Goal: Navigation & Orientation: Find specific page/section

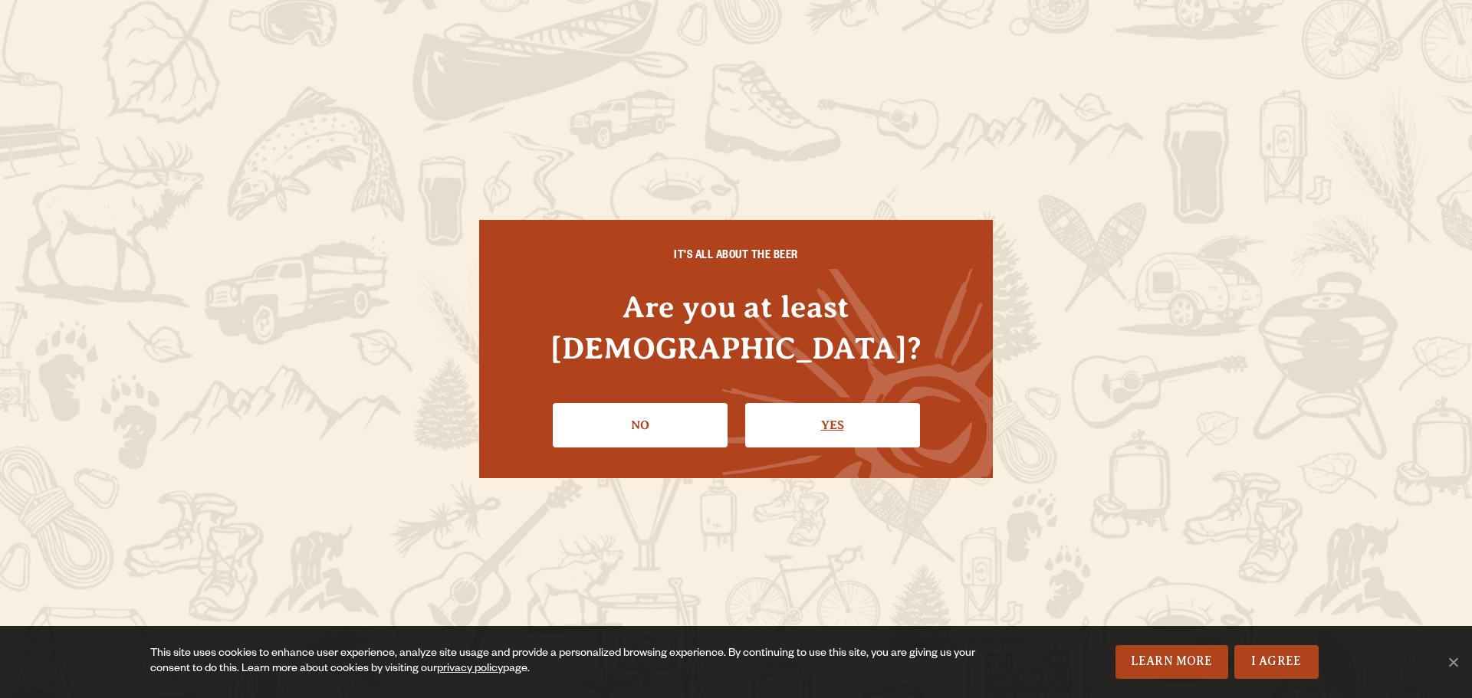
click at [793, 404] on link "Yes" at bounding box center [832, 425] width 175 height 44
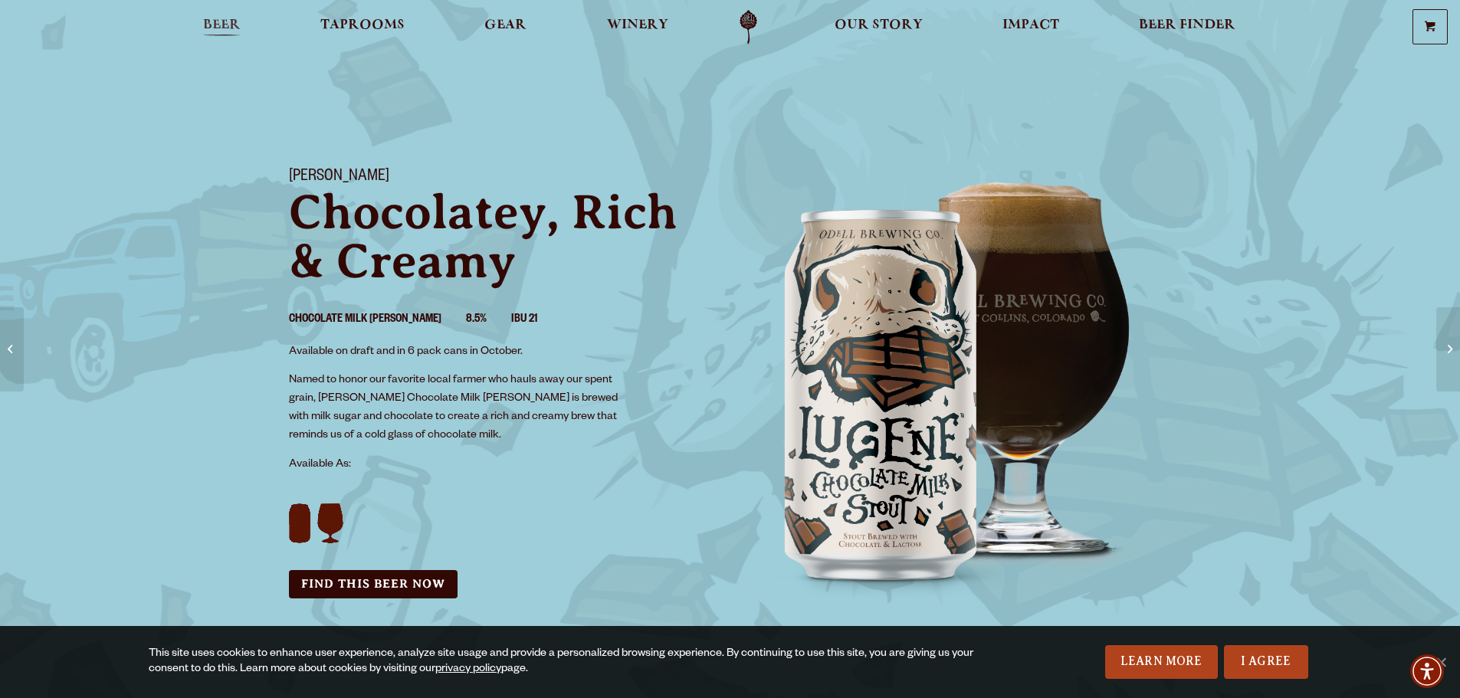
click at [221, 31] on span "Beer" at bounding box center [222, 25] width 38 height 12
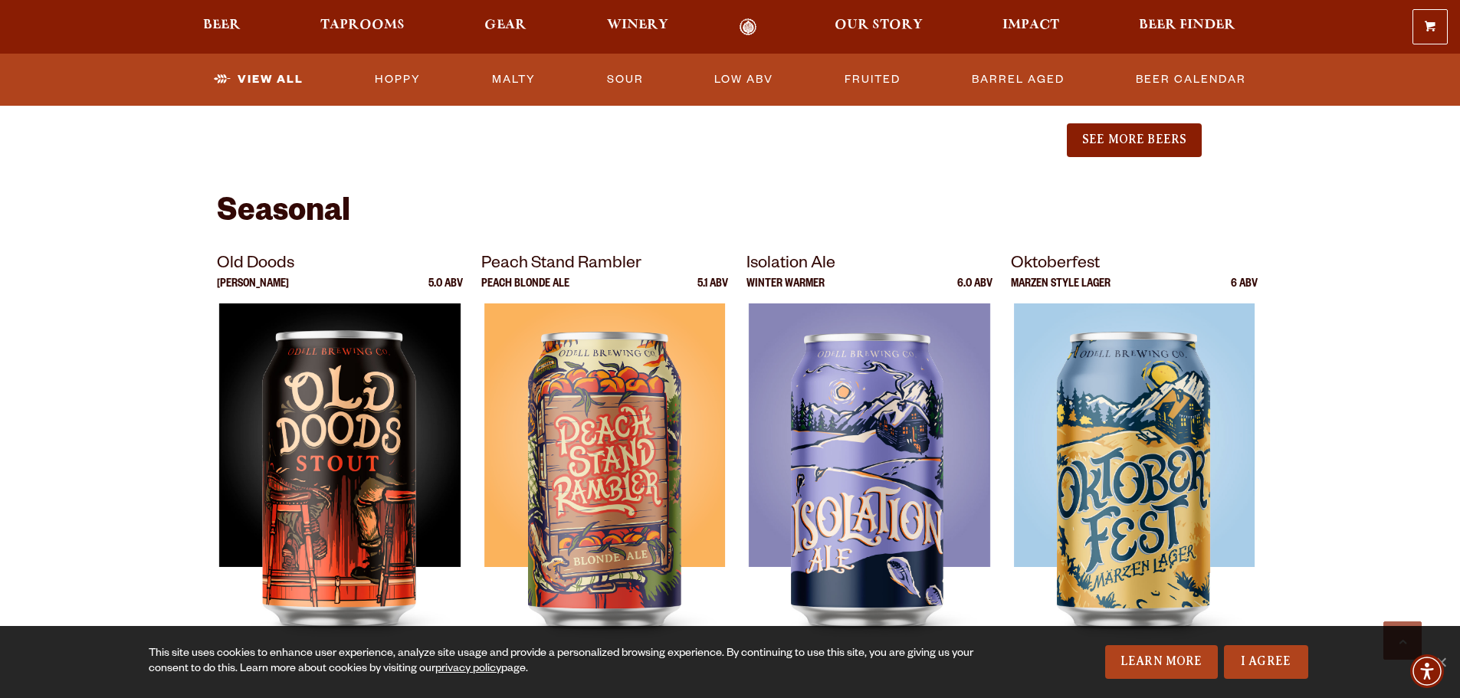
scroll to position [2070, 0]
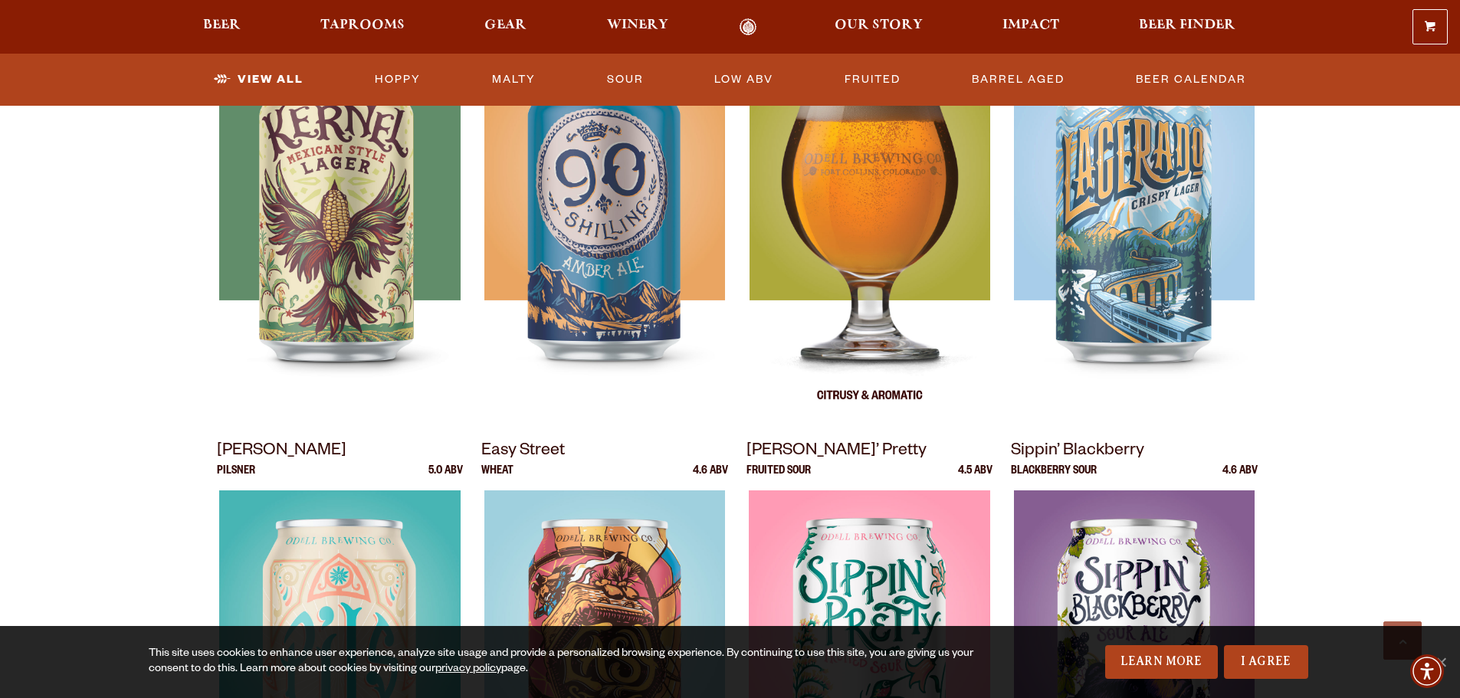
drag, startPoint x: 1008, startPoint y: 427, endPoint x: 794, endPoint y: 231, distance: 290.3
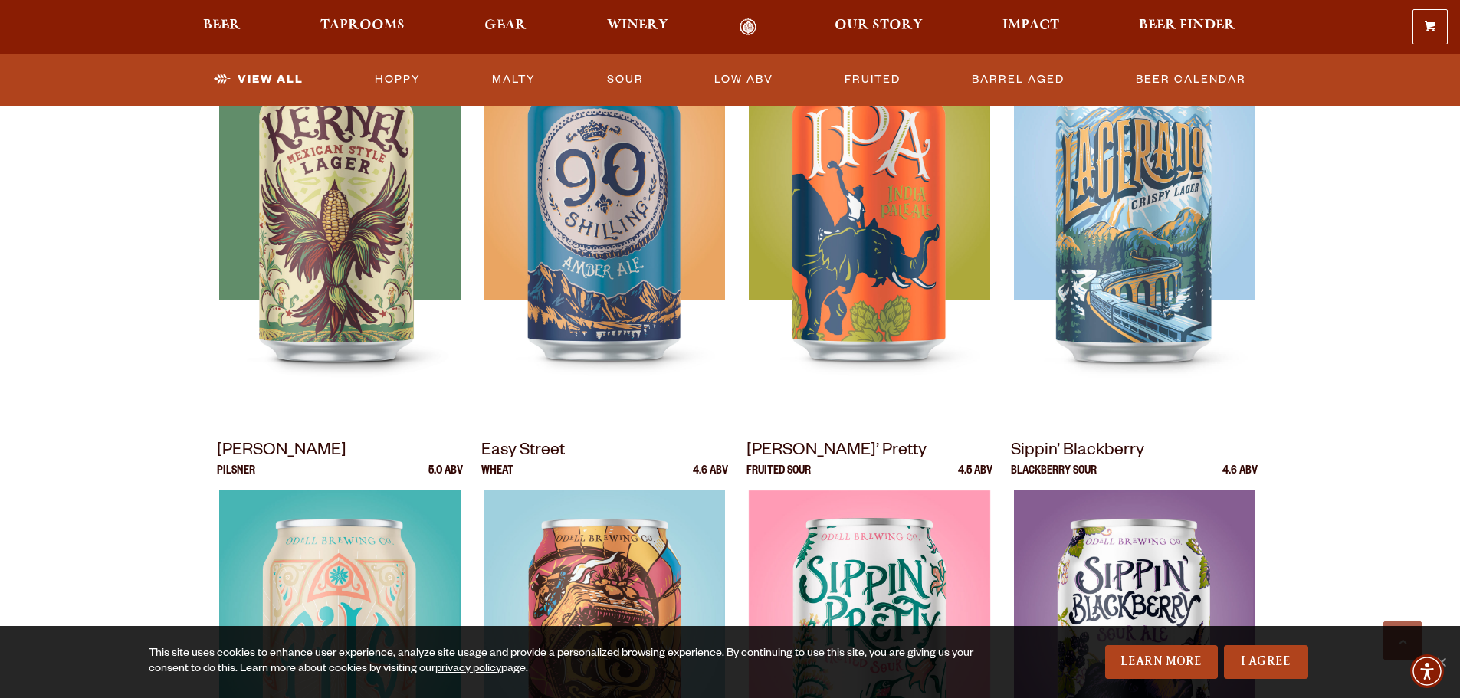
scroll to position [485, 0]
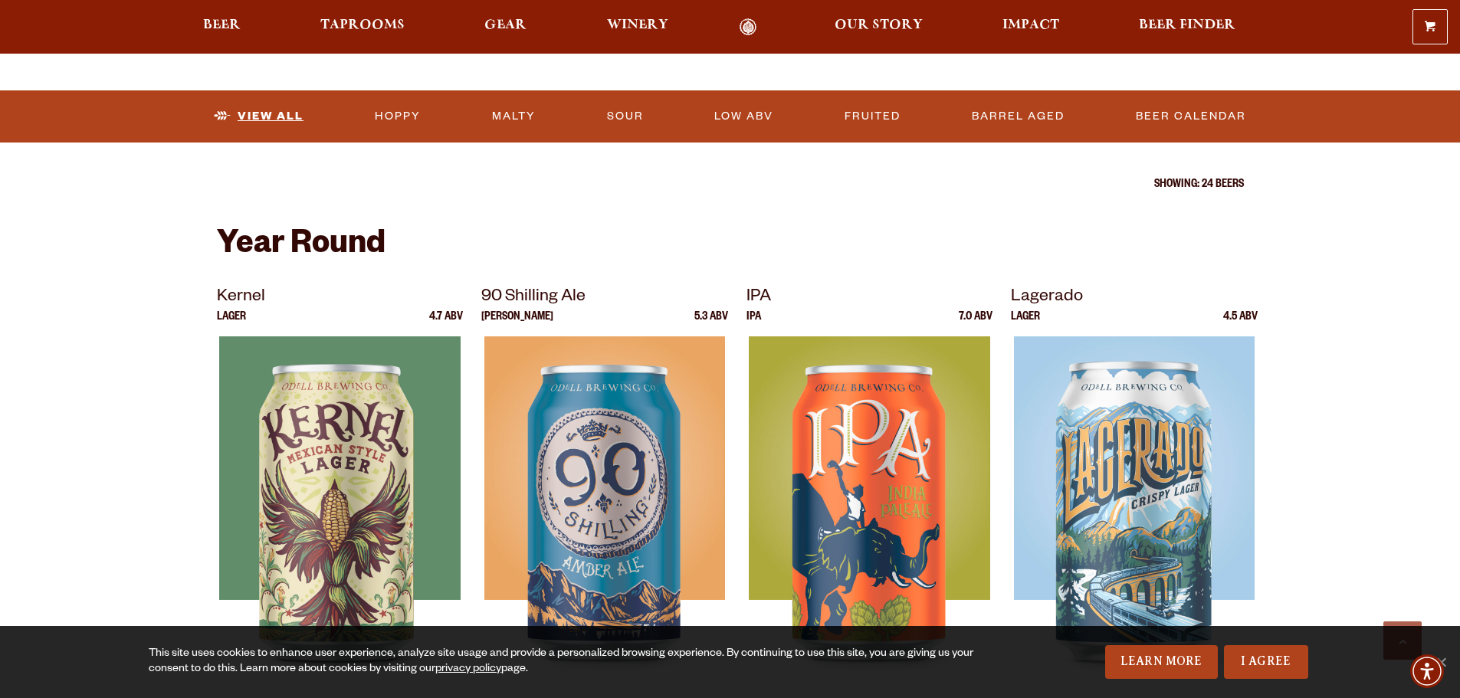
click at [261, 122] on link "View All" at bounding box center [259, 116] width 102 height 35
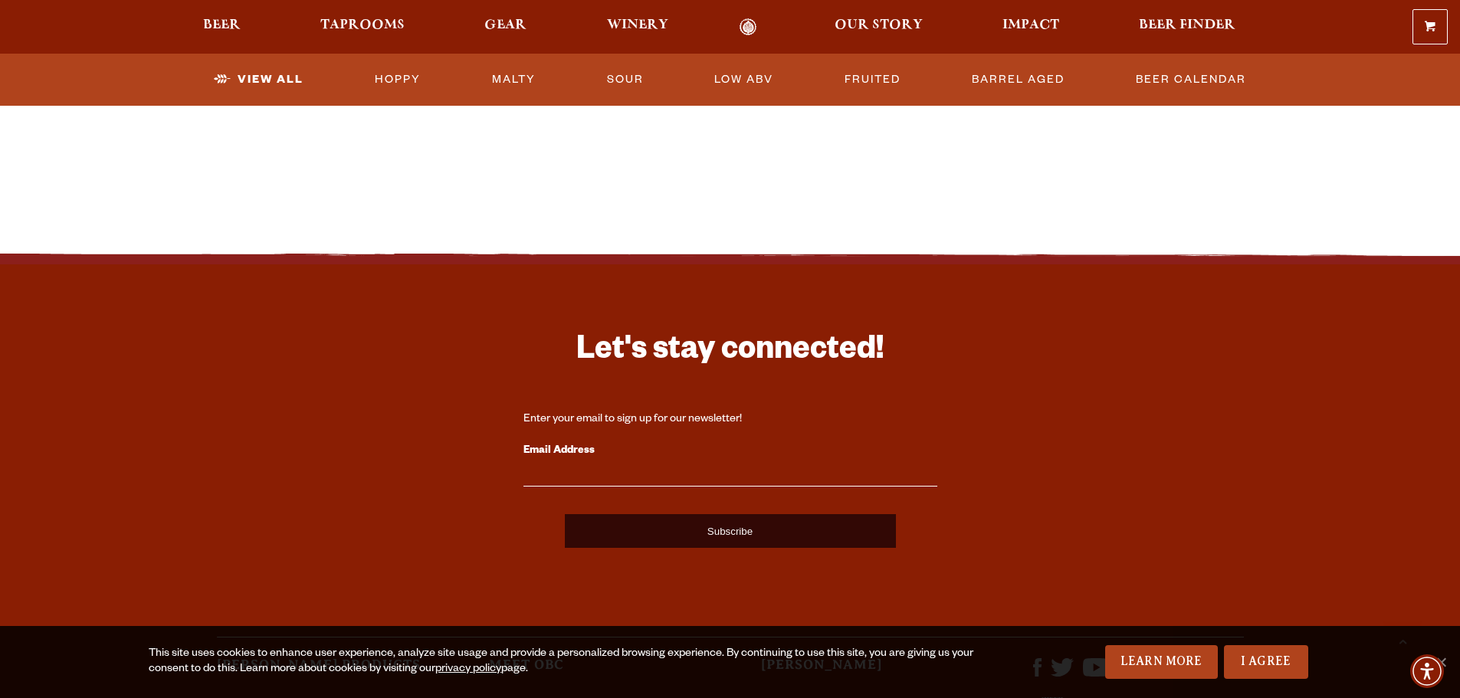
scroll to position [3526, 0]
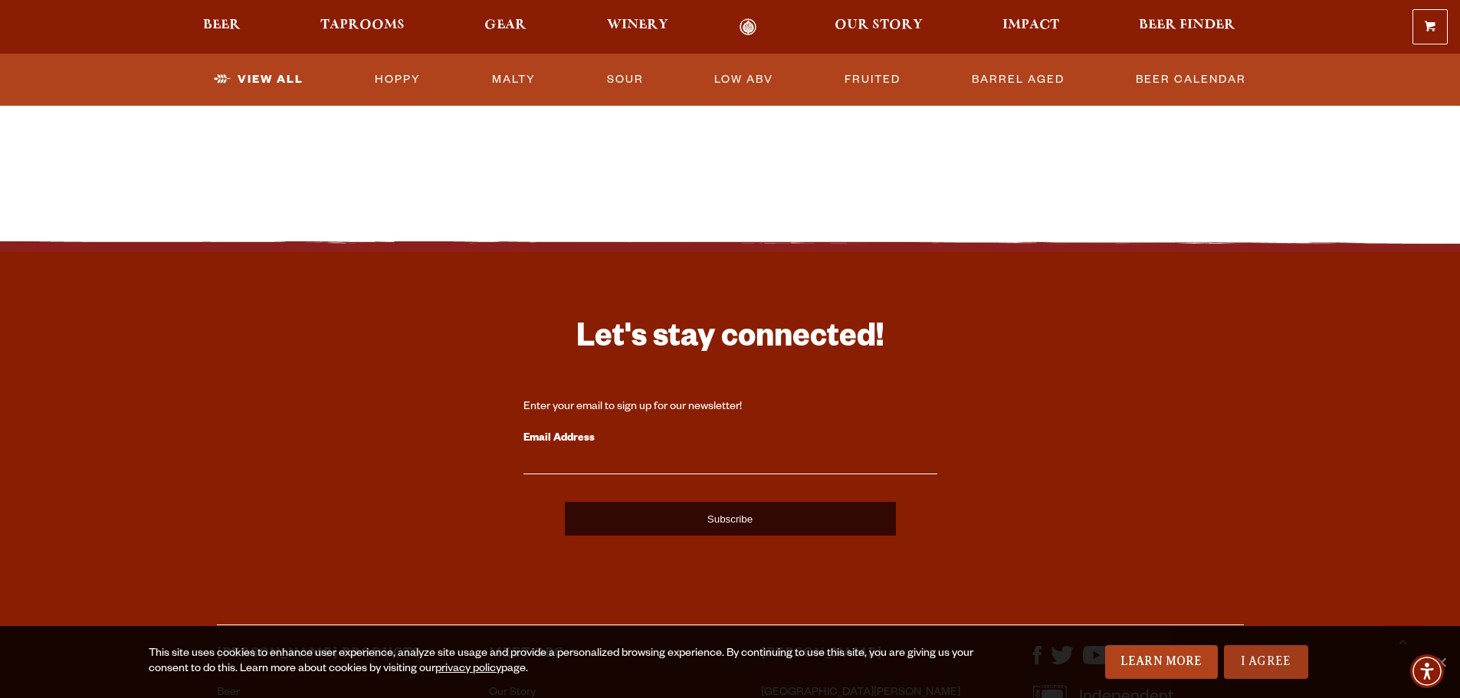
click at [1263, 675] on link "I Agree" at bounding box center [1266, 662] width 84 height 34
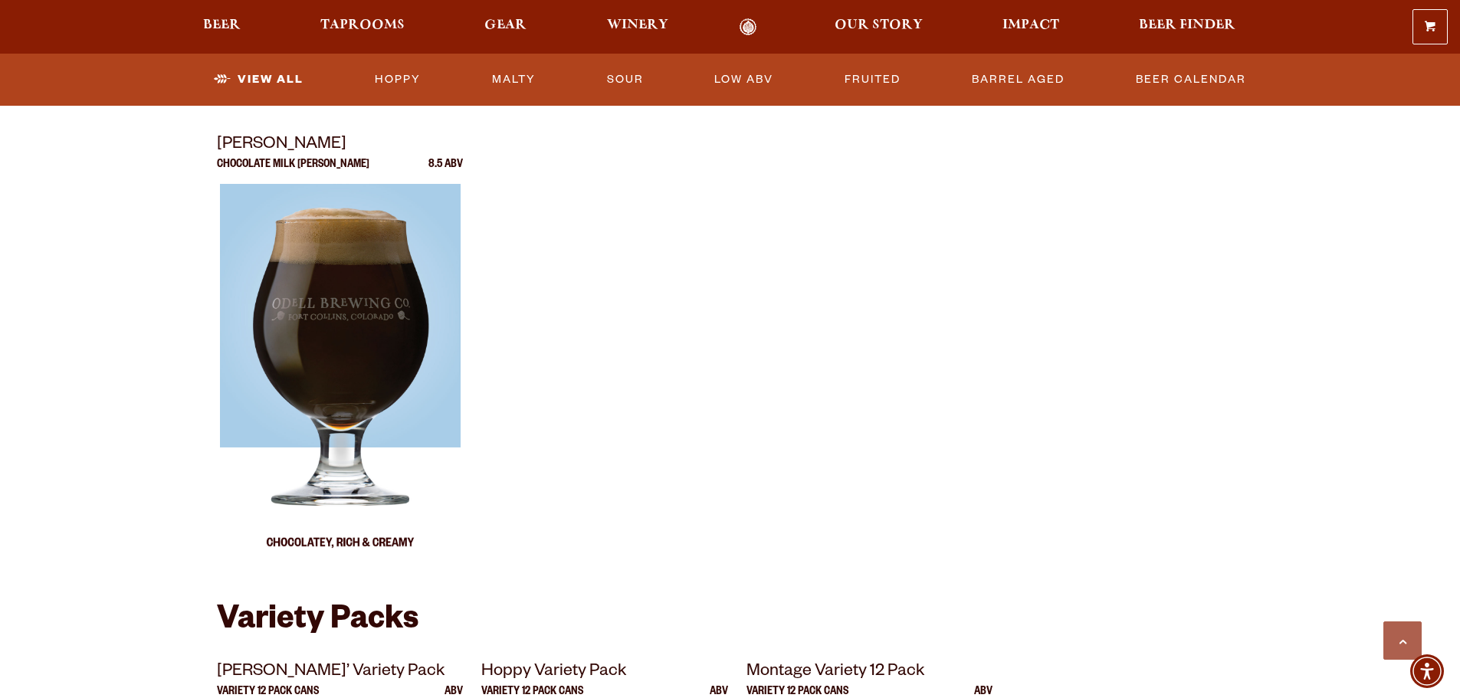
scroll to position [2541, 0]
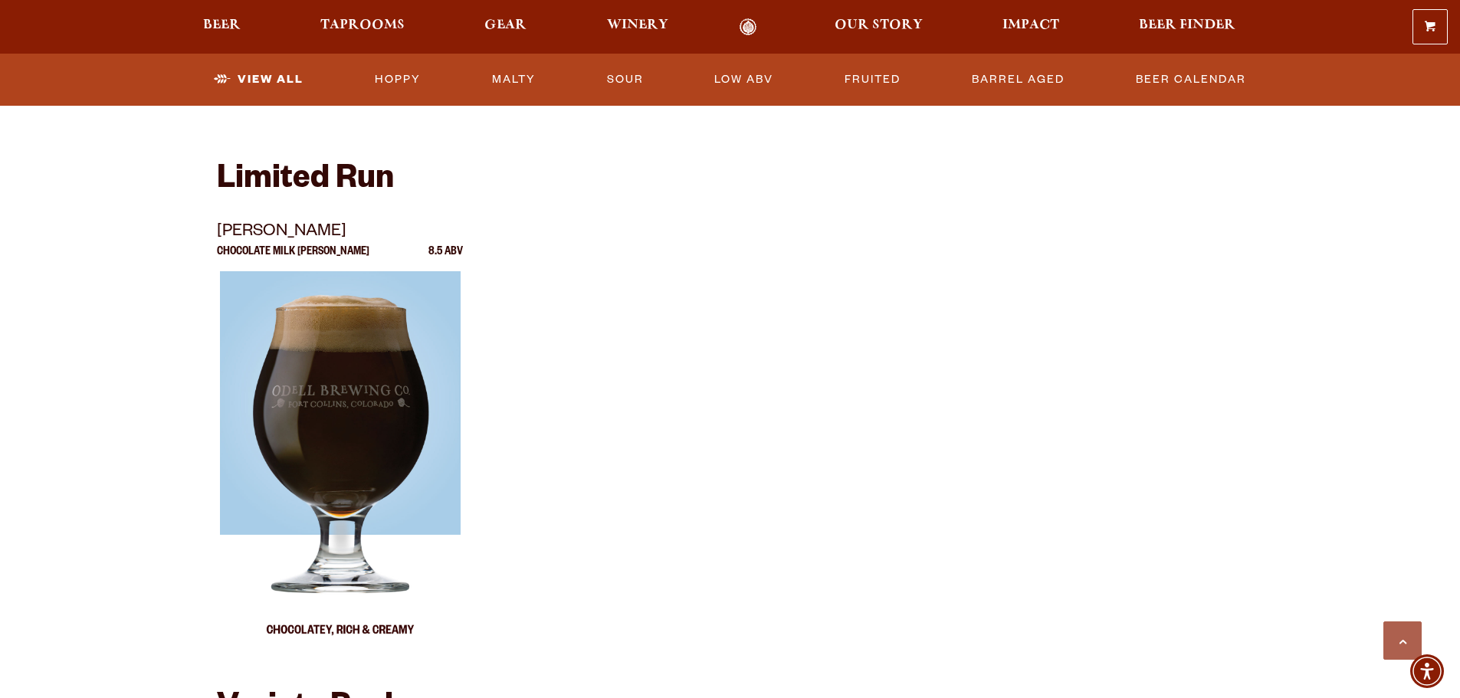
drag, startPoint x: 348, startPoint y: 527, endPoint x: 356, endPoint y: 448, distance: 79.4
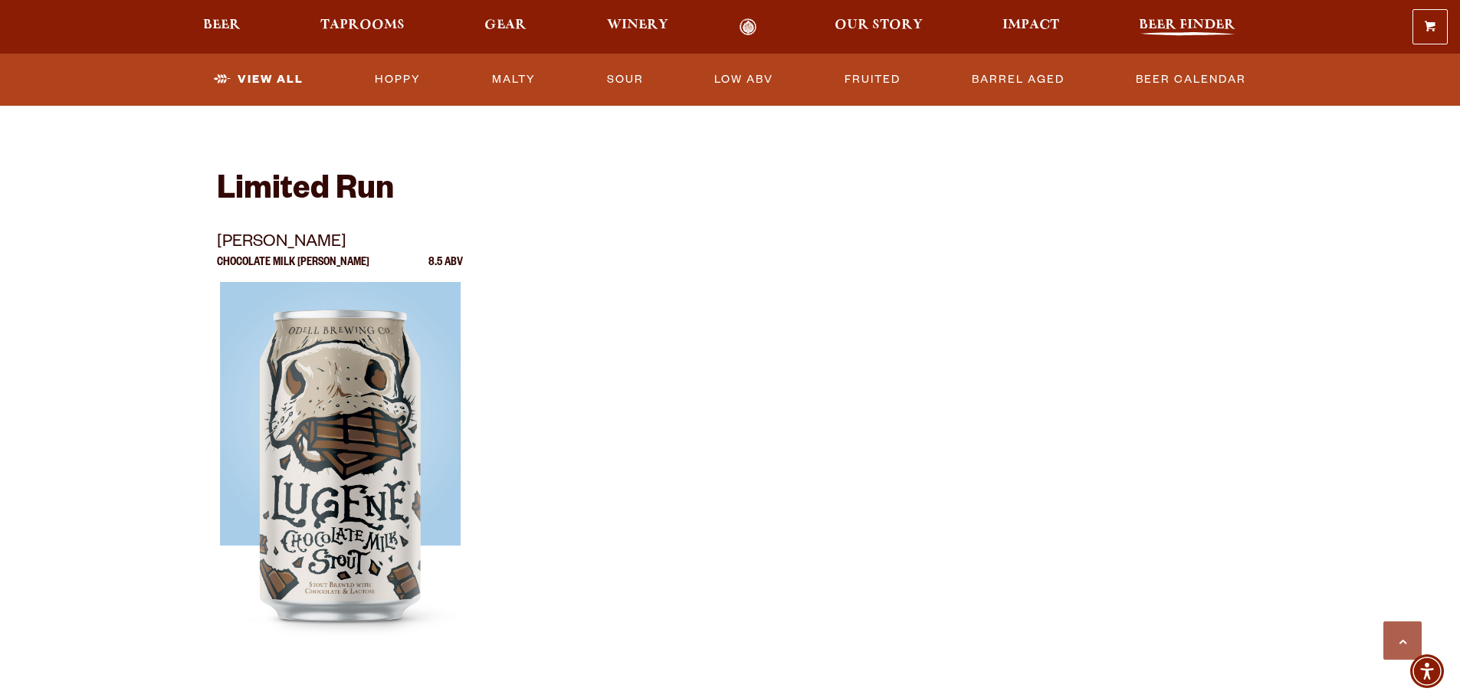
click at [1180, 31] on span "Beer Finder" at bounding box center [1187, 25] width 97 height 12
